Goal: Transaction & Acquisition: Purchase product/service

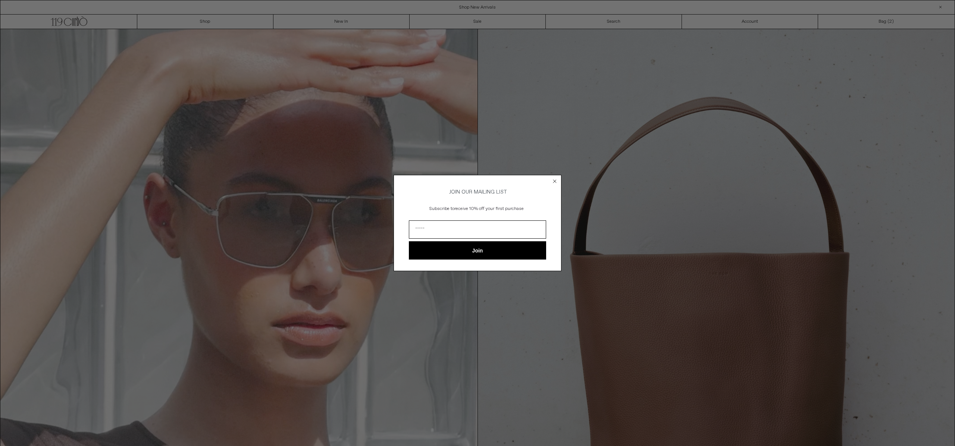
click at [555, 179] on icon "Close dialog" at bounding box center [554, 181] width 7 height 7
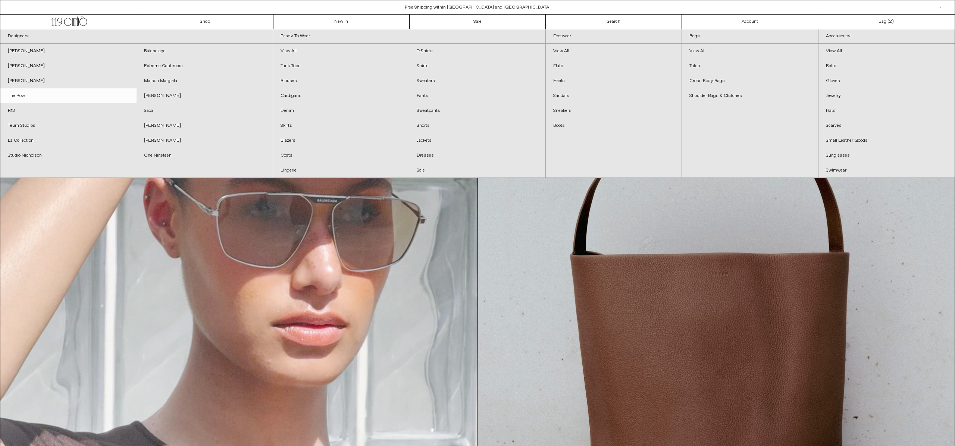
click at [45, 98] on link "The Row" at bounding box center [68, 95] width 136 height 15
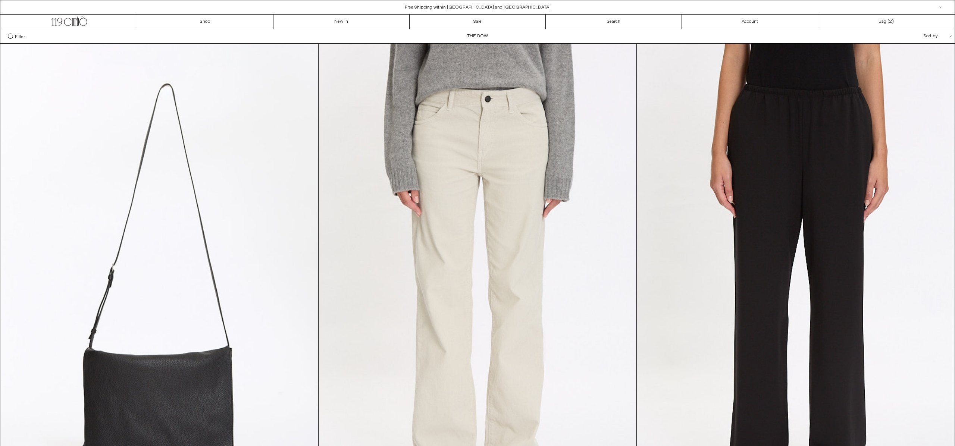
click at [935, 37] on div "Sort by .cls-1{fill:#231f20}" at bounding box center [913, 36] width 67 height 14
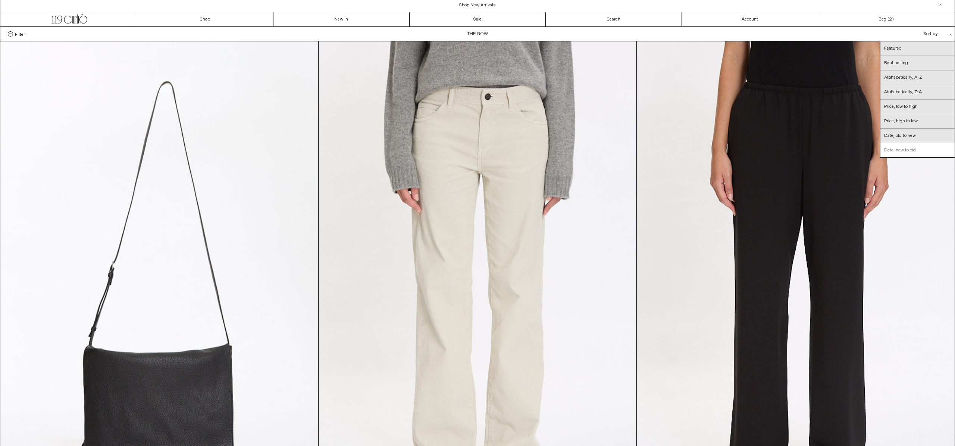
scroll to position [3, 0]
click at [934, 149] on link "Date, new to old" at bounding box center [917, 149] width 74 height 14
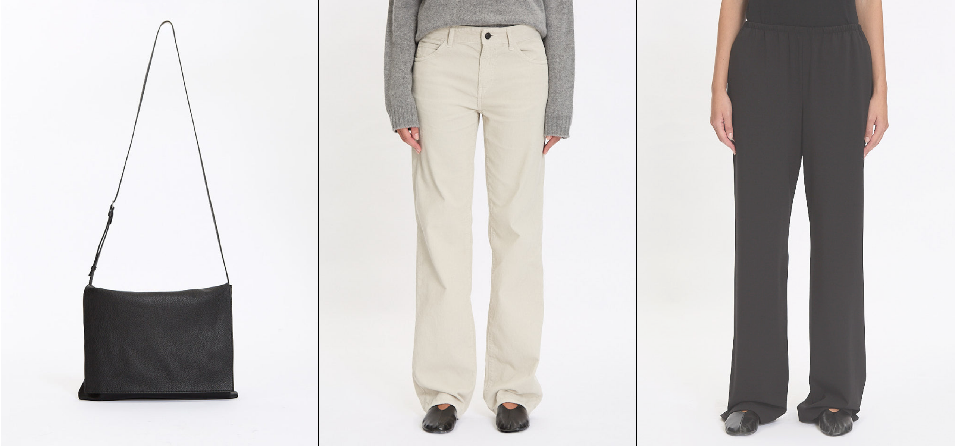
scroll to position [63, 0]
click at [774, 107] on at bounding box center [796, 218] width 318 height 477
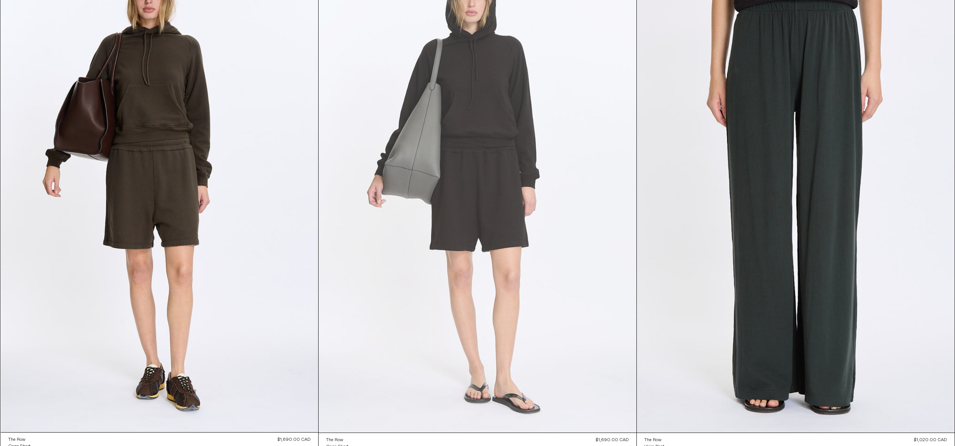
scroll to position [5067, 0]
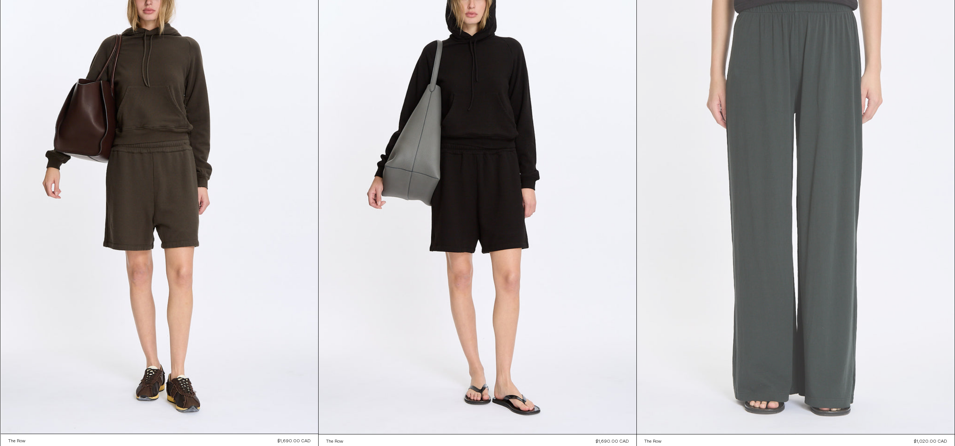
click at [843, 103] on at bounding box center [796, 195] width 318 height 477
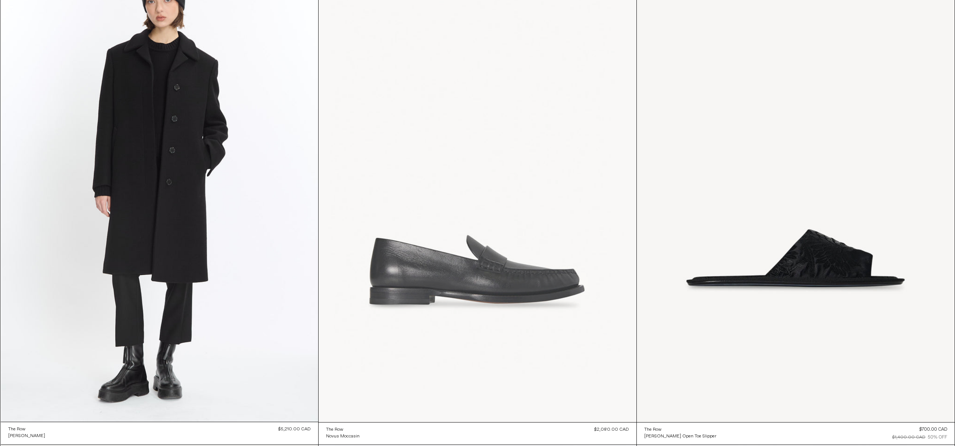
scroll to position [12052, 0]
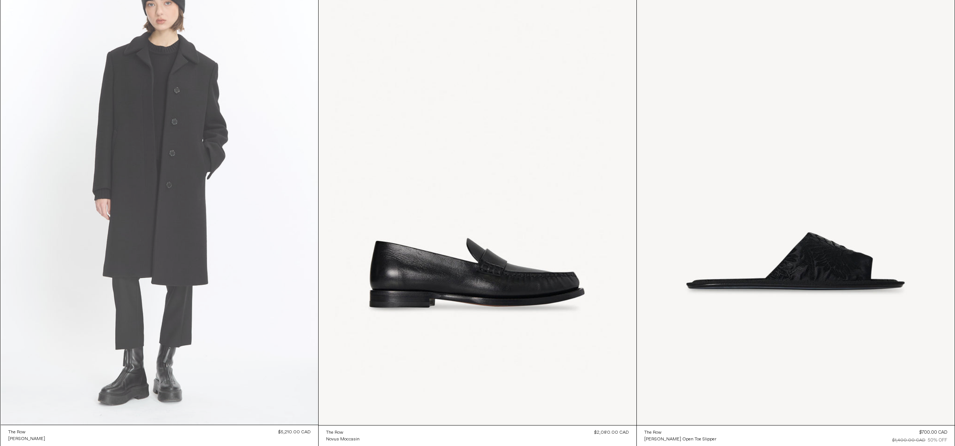
click at [225, 37] on at bounding box center [160, 187] width 318 height 476
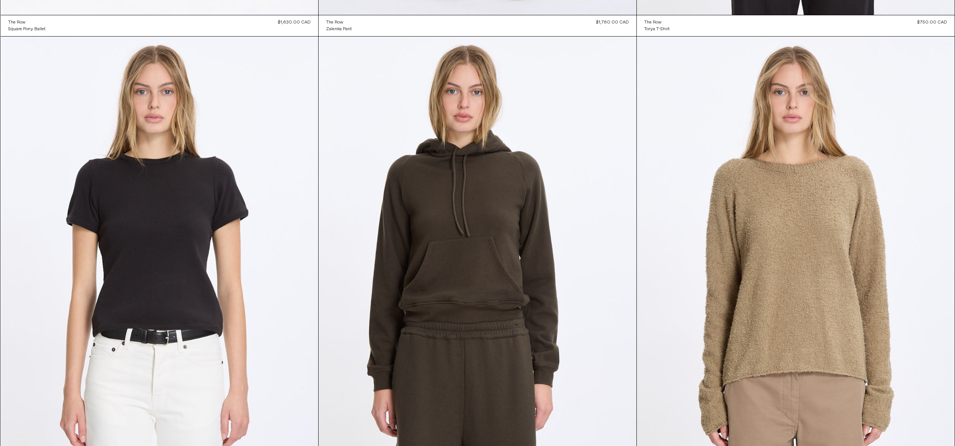
scroll to position [3964, 0]
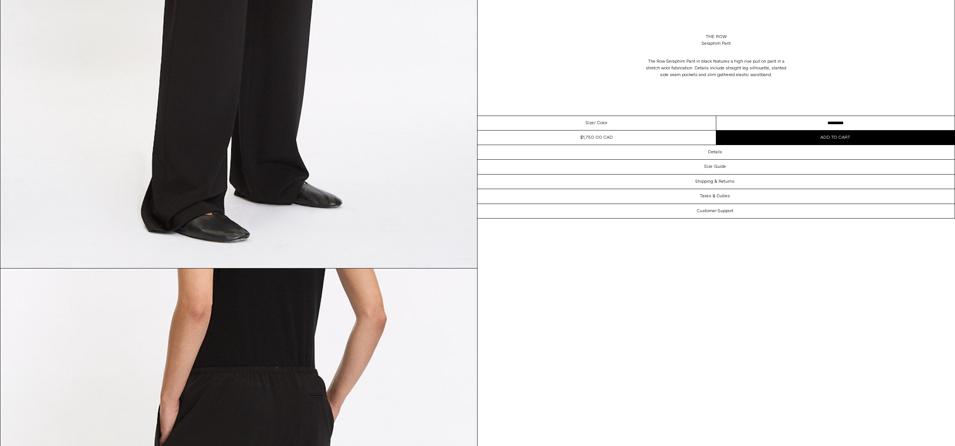
scroll to position [971, 0]
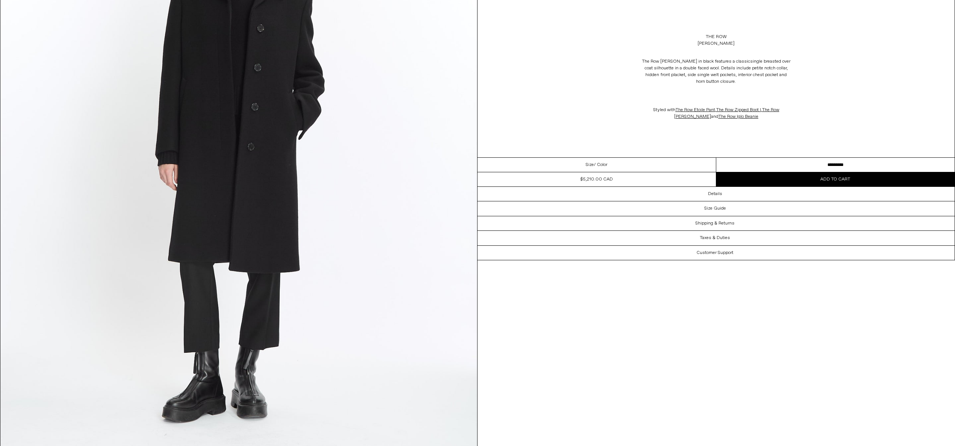
scroll to position [250, 0]
